Goal: Information Seeking & Learning: Learn about a topic

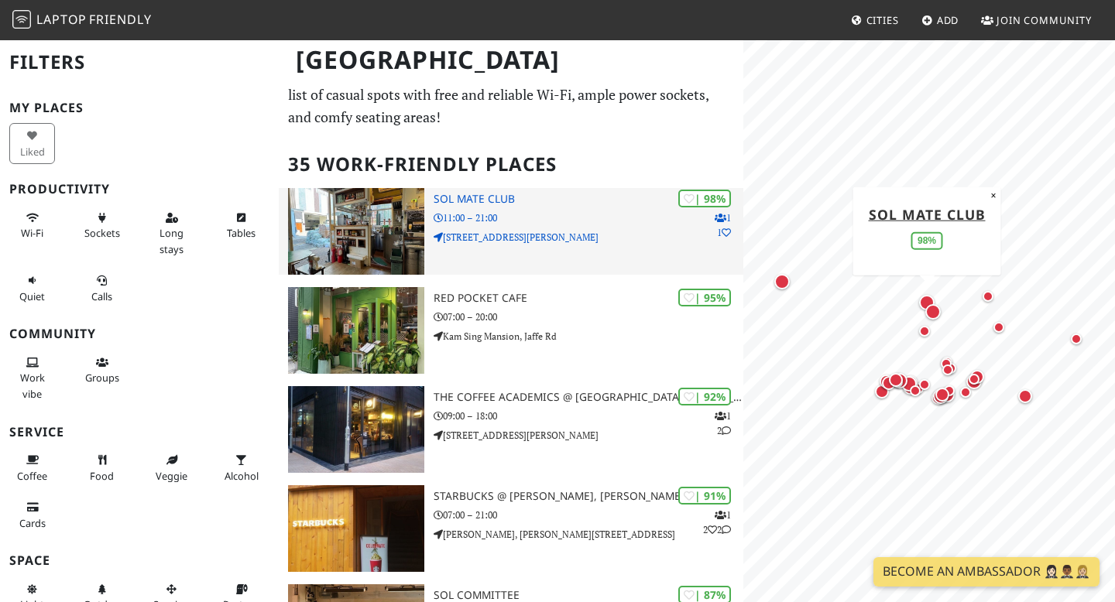
scroll to position [51, 0]
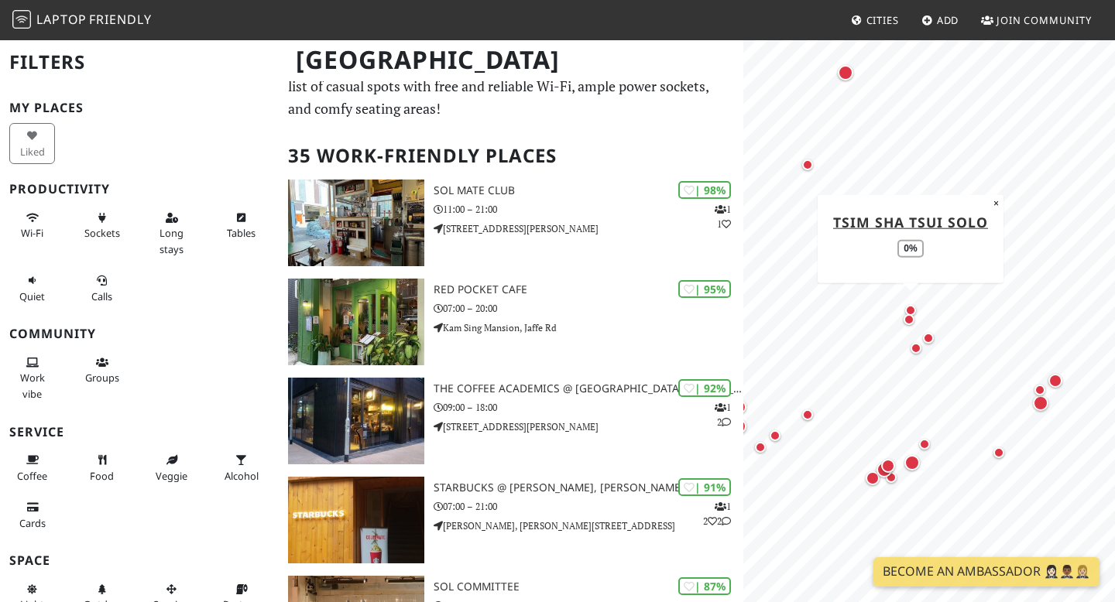
click at [911, 307] on div "Map marker" at bounding box center [910, 310] width 11 height 11
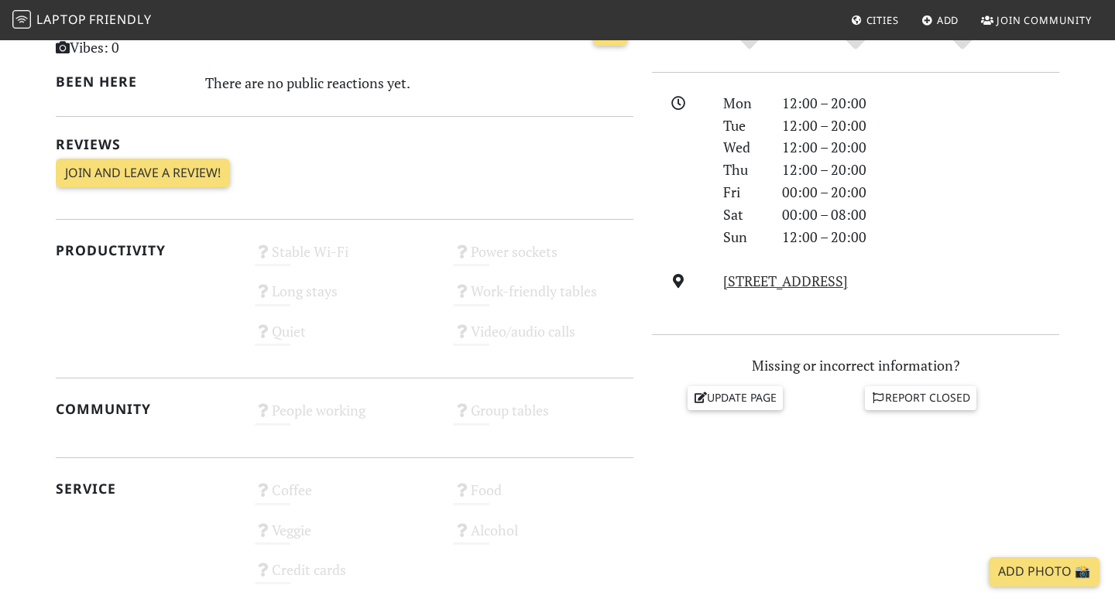
scroll to position [424, 0]
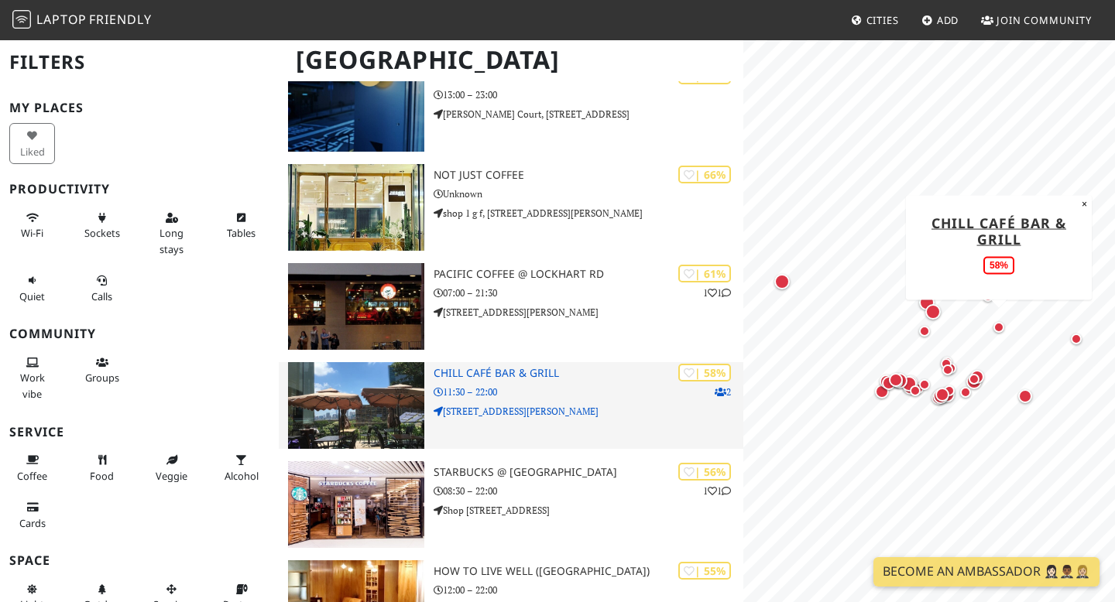
scroll to position [1768, 0]
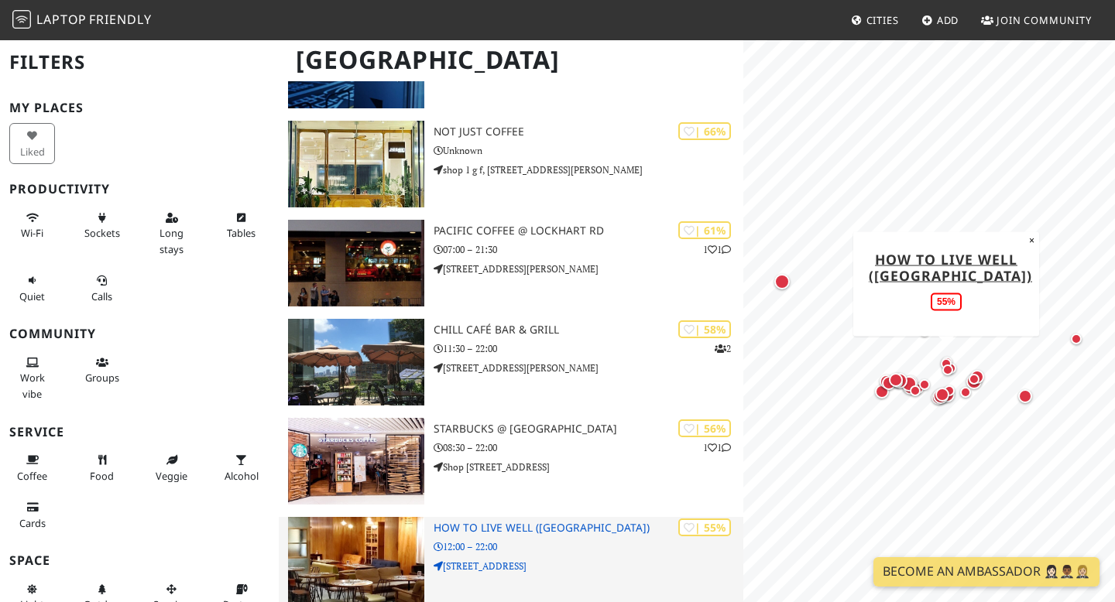
click at [574, 573] on p "[STREET_ADDRESS]" at bounding box center [589, 566] width 310 height 15
